Goal: Information Seeking & Learning: Learn about a topic

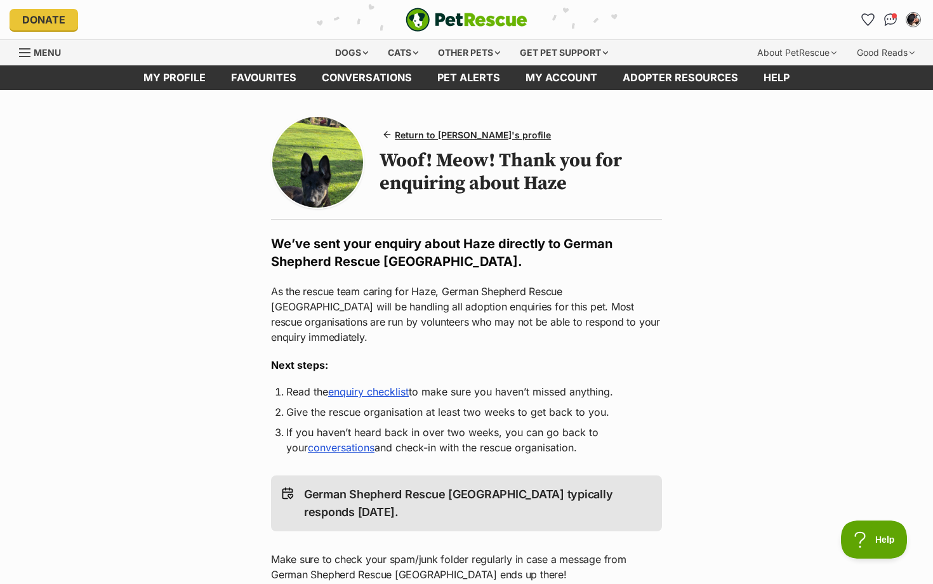
click at [309, 172] on img at bounding box center [317, 162] width 91 height 91
click at [403, 135] on span "Return to Haze's profile" at bounding box center [473, 134] width 156 height 13
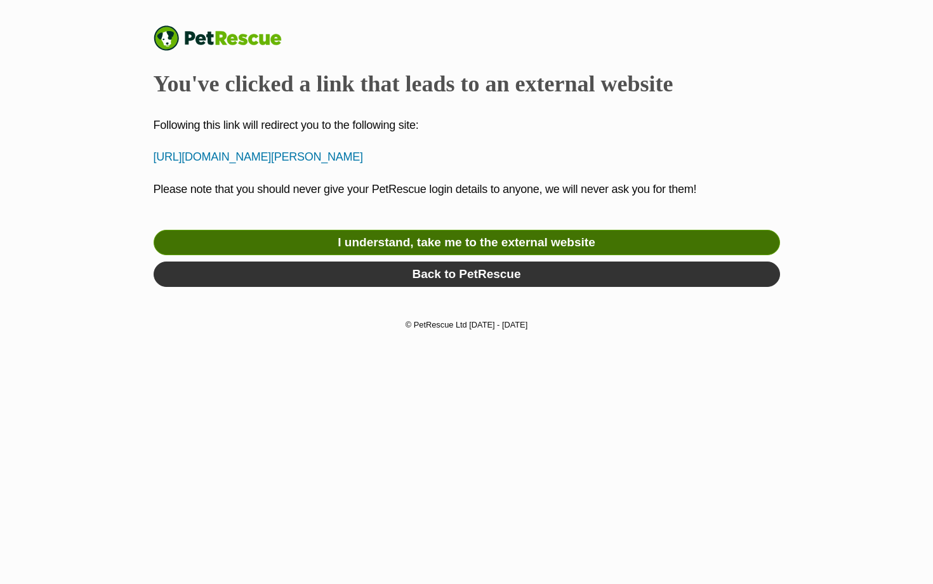
click at [594, 244] on link "I understand, take me to the external website" at bounding box center [467, 242] width 626 height 25
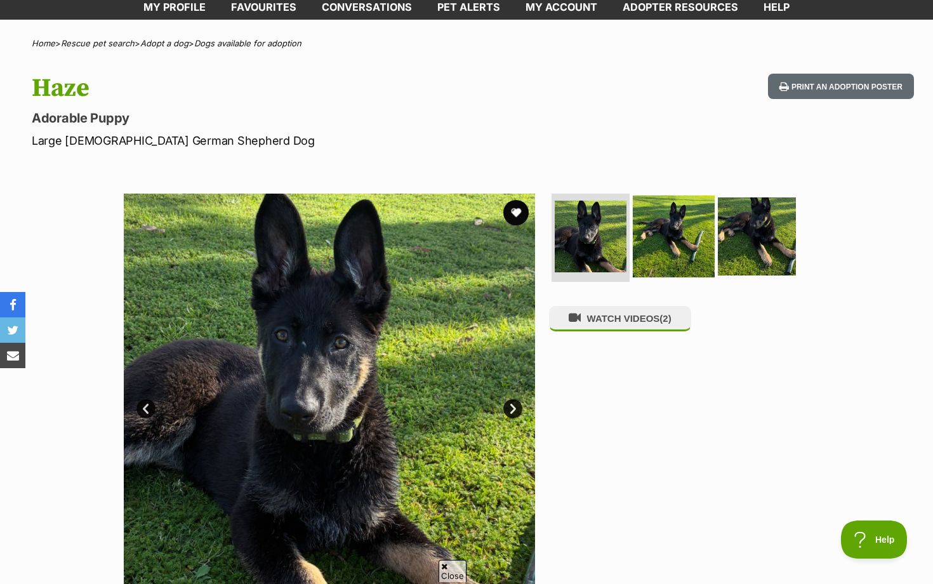
click at [661, 269] on img at bounding box center [674, 236] width 82 height 82
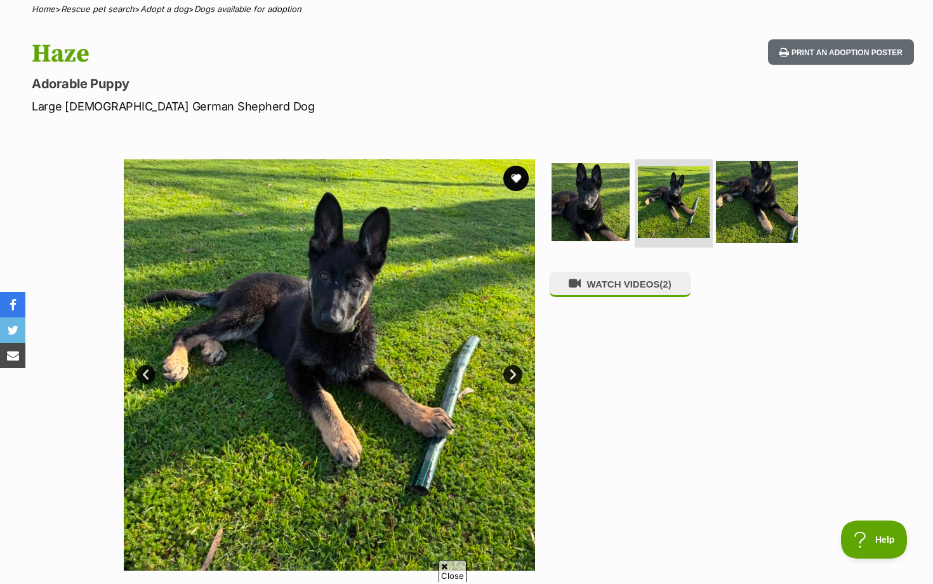
click at [762, 211] on img at bounding box center [757, 202] width 82 height 82
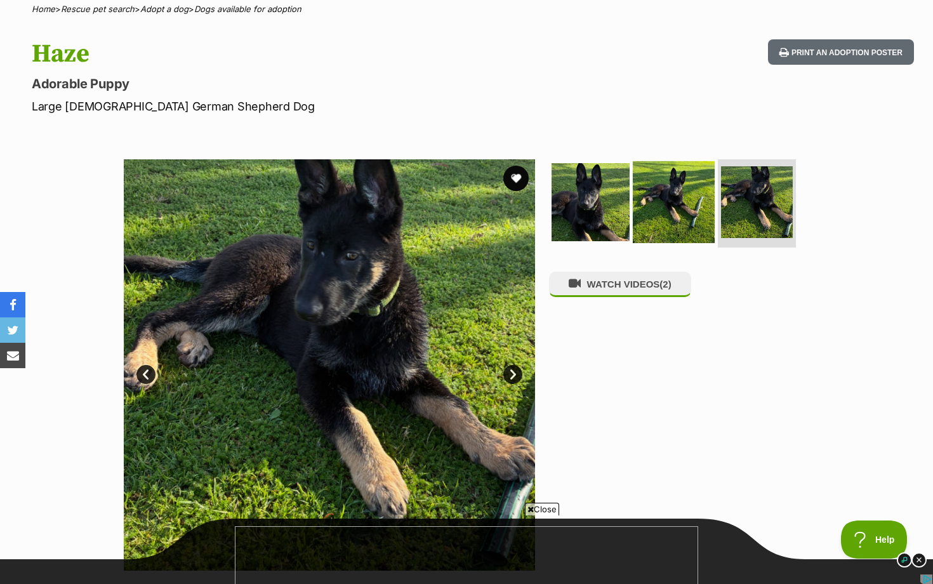
click at [679, 227] on img at bounding box center [674, 202] width 82 height 82
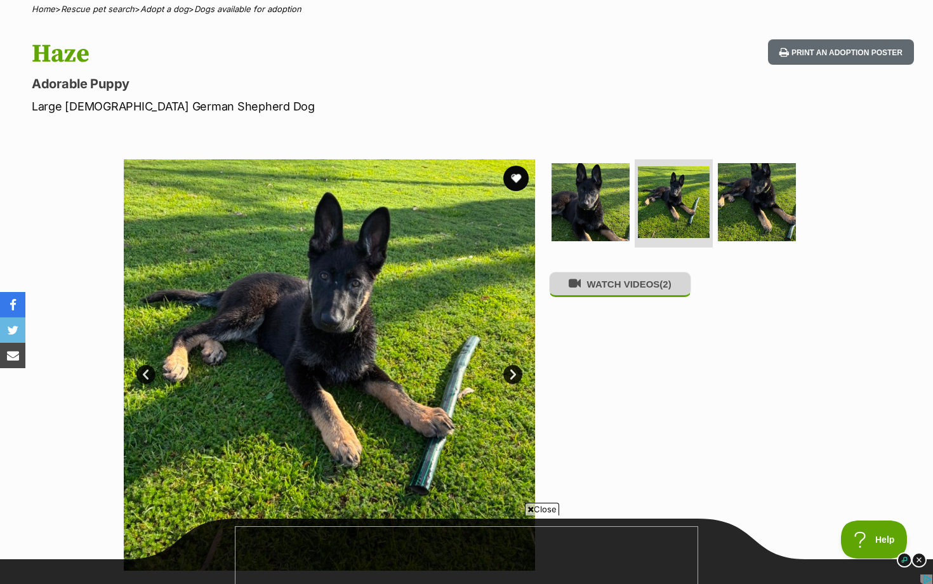
click at [625, 296] on button "WATCH VIDEOS (2)" at bounding box center [620, 284] width 142 height 25
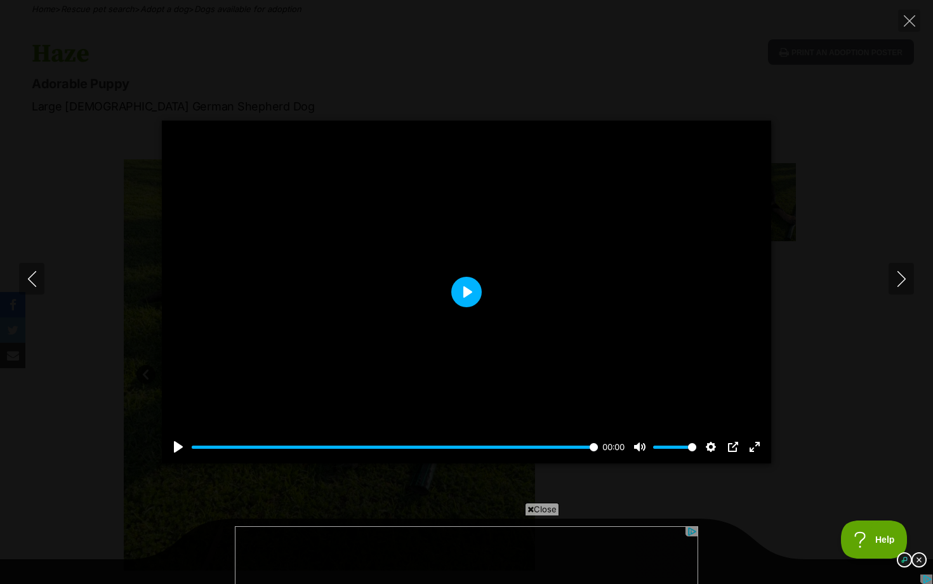
click at [460, 291] on button "Play" at bounding box center [466, 292] width 30 height 30
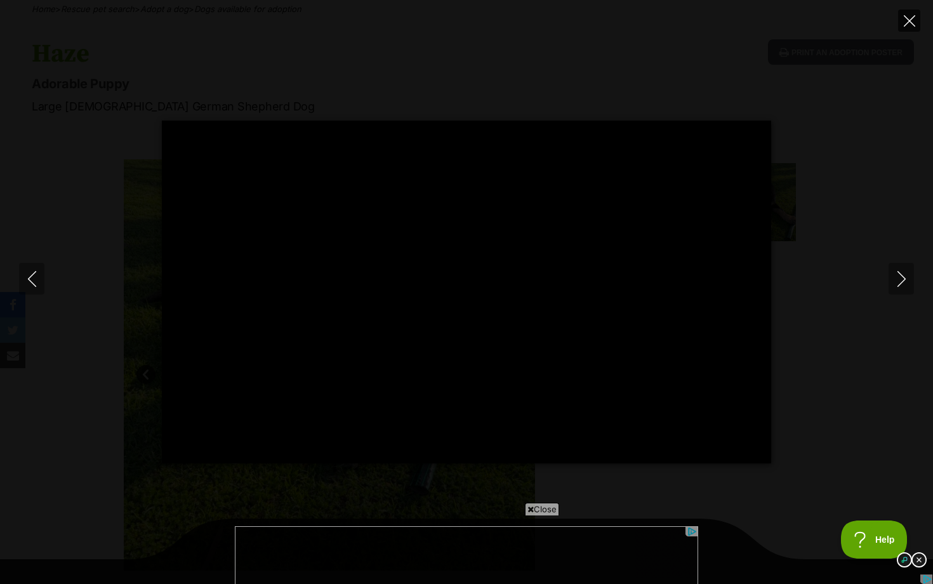
click at [906, 27] on button "Close" at bounding box center [909, 21] width 22 height 22
type input "50.69"
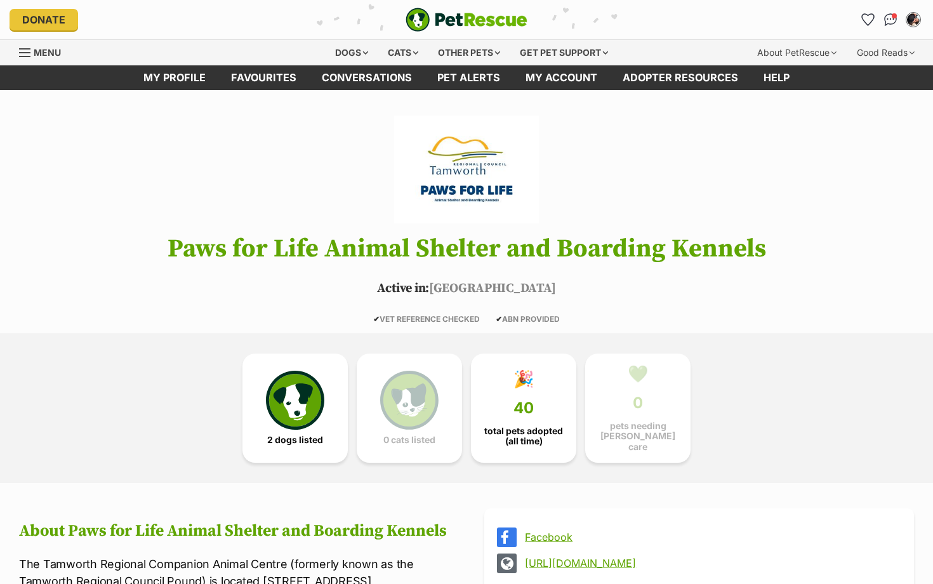
click at [275, 400] on img at bounding box center [295, 400] width 58 height 58
